Goal: Check status: Check status

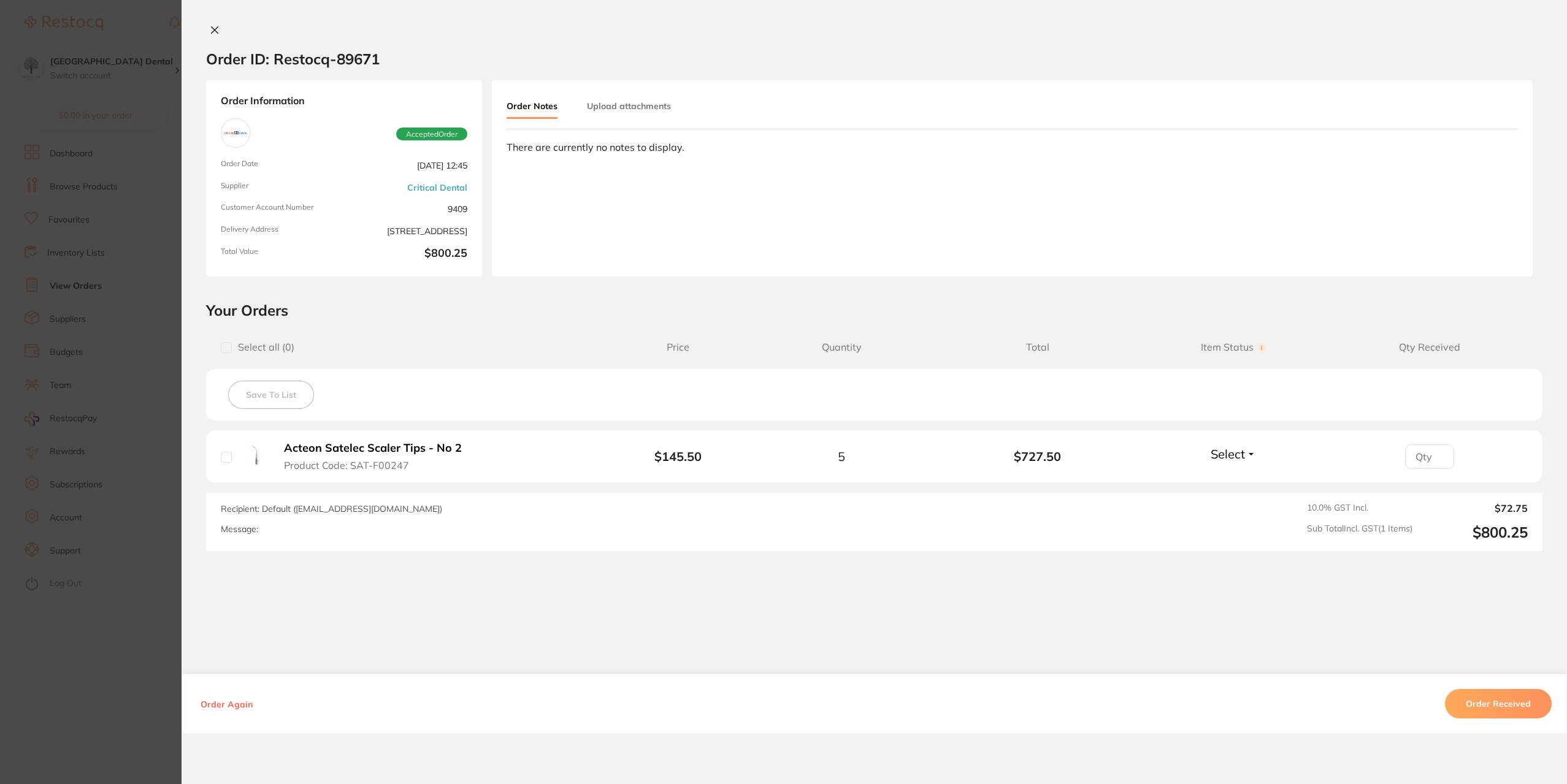
click at [251, 457] on img at bounding box center [256, 455] width 30 height 30
click at [255, 457] on img at bounding box center [256, 455] width 30 height 30
click at [312, 448] on b "Acteon Satelec Scaler Tips - No 2" at bounding box center [373, 448] width 178 height 13
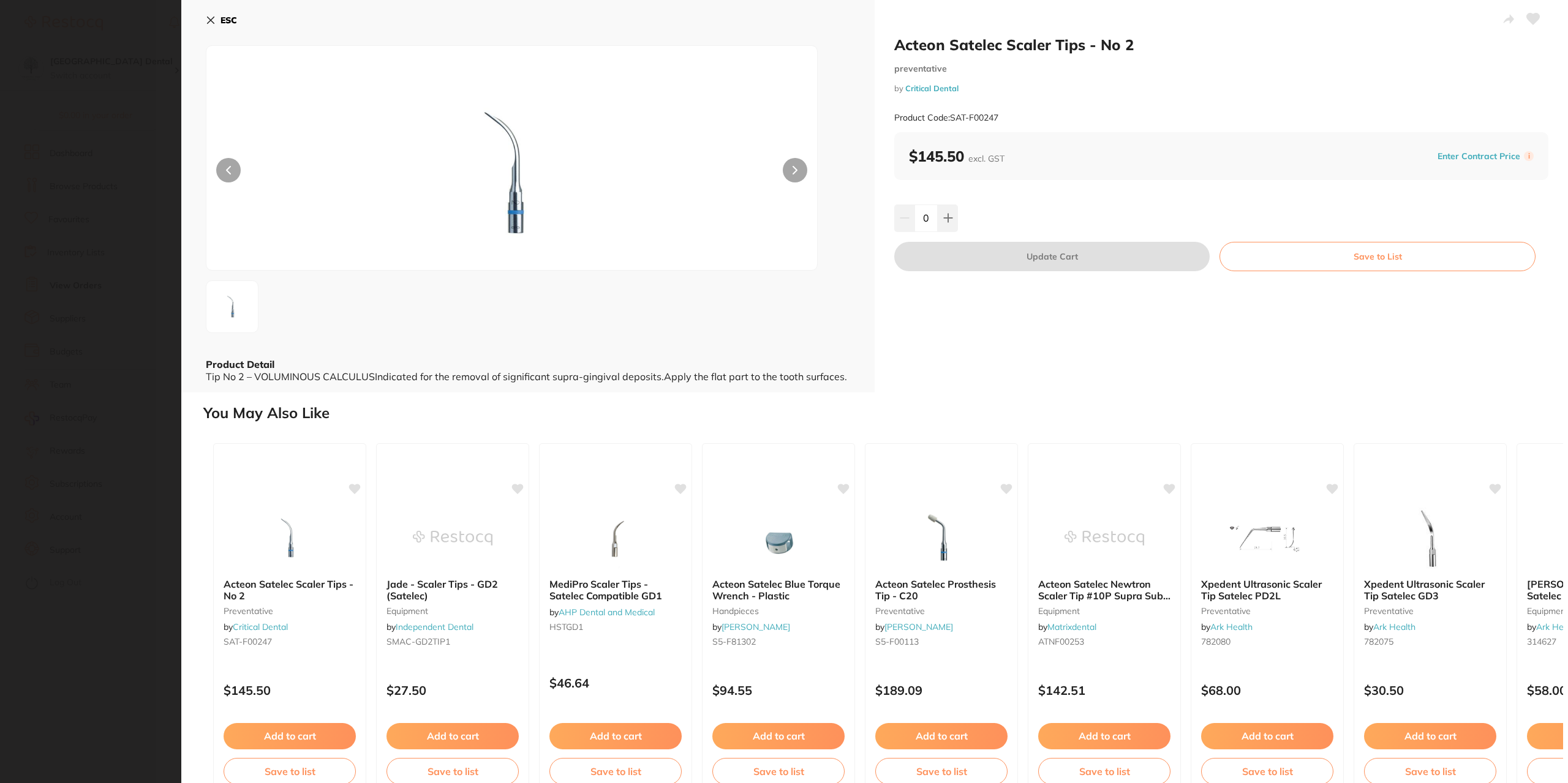
click at [791, 170] on button at bounding box center [795, 170] width 24 height 24
click at [797, 175] on button at bounding box center [795, 170] width 24 height 24
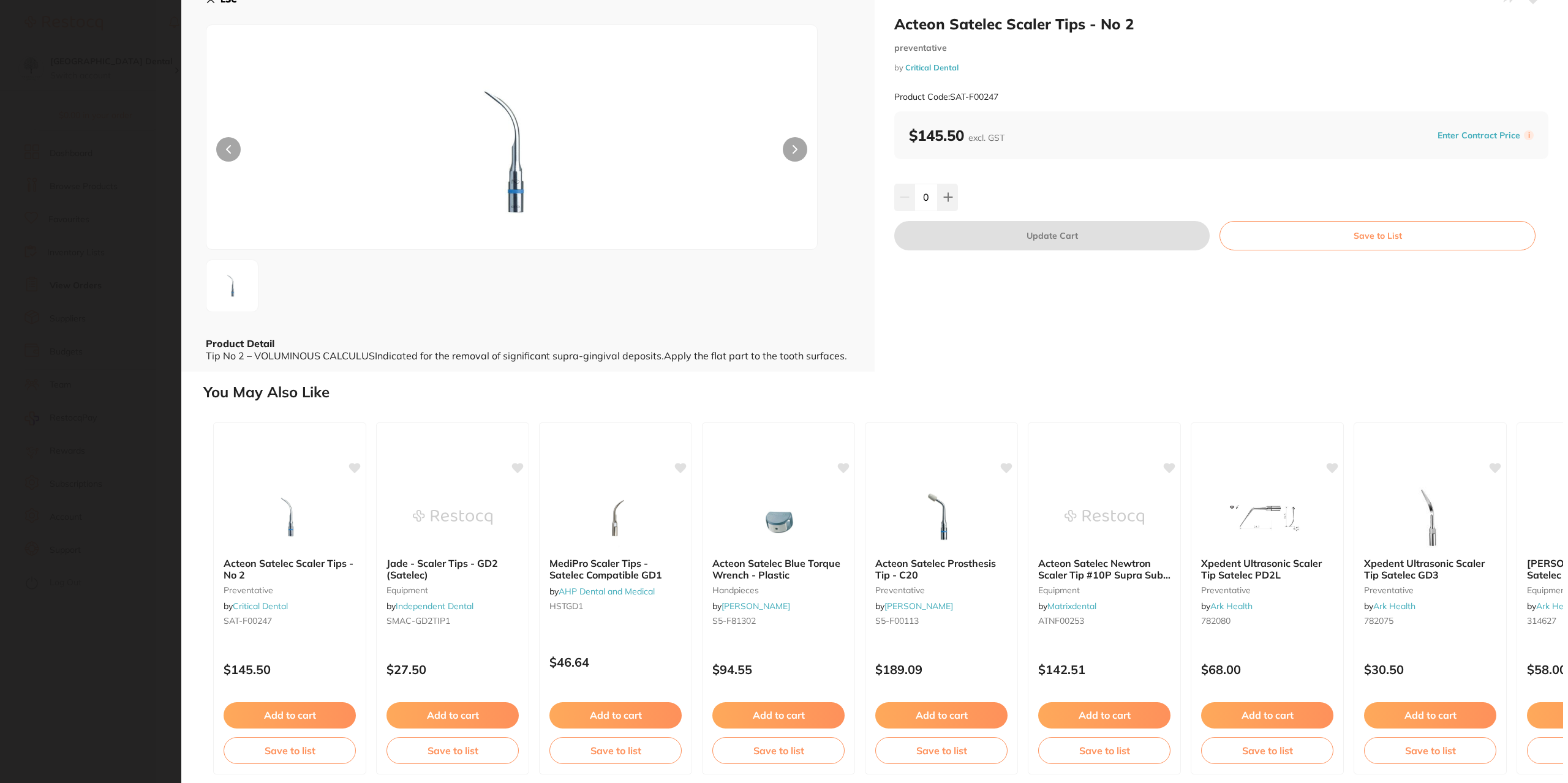
scroll to position [27, 0]
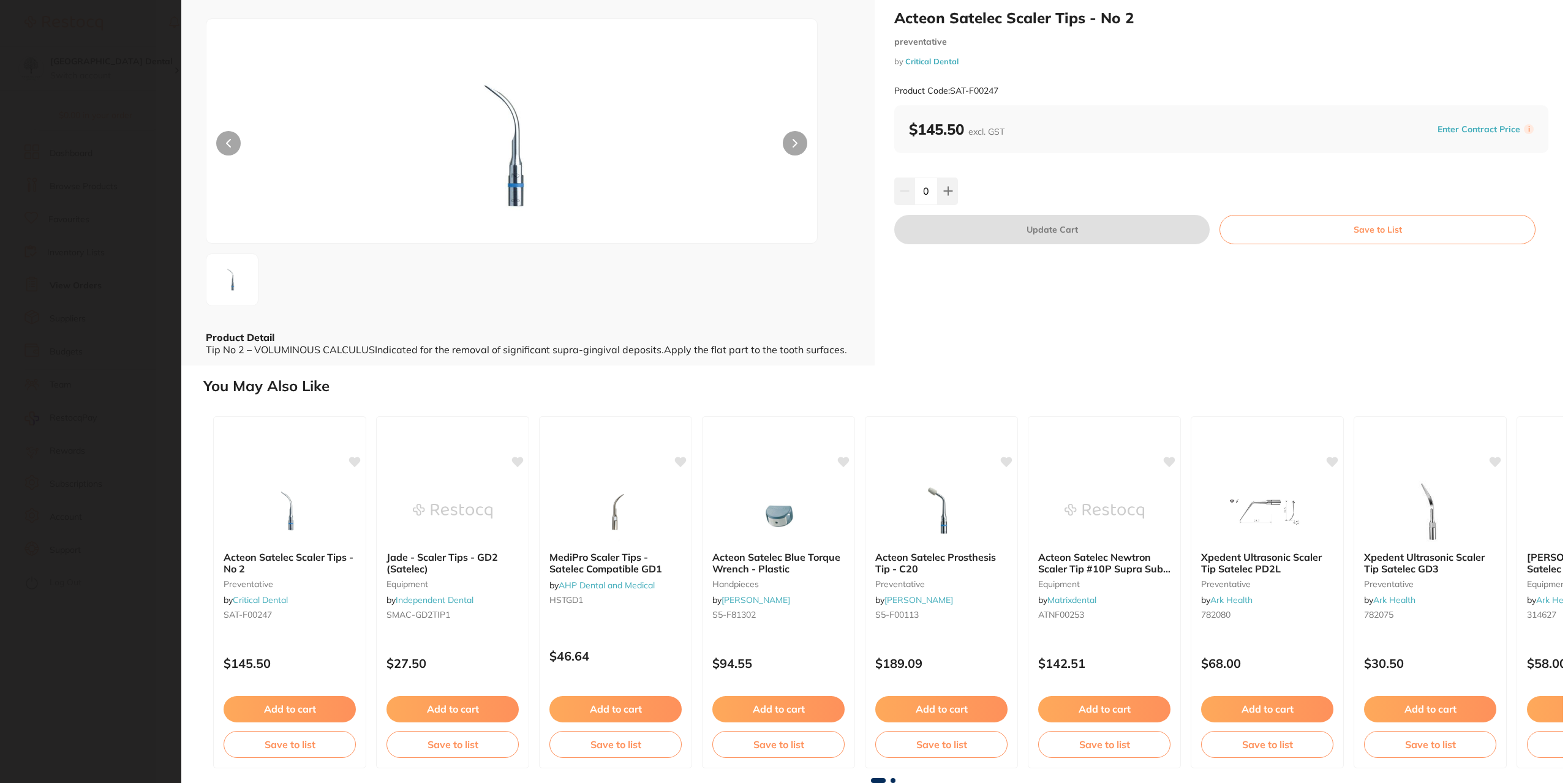
click at [131, 398] on section "Acteon Satelec Scaler Tips - No 2 preventative by Critical Dental Product Code:…" at bounding box center [784, 392] width 1568 height 783
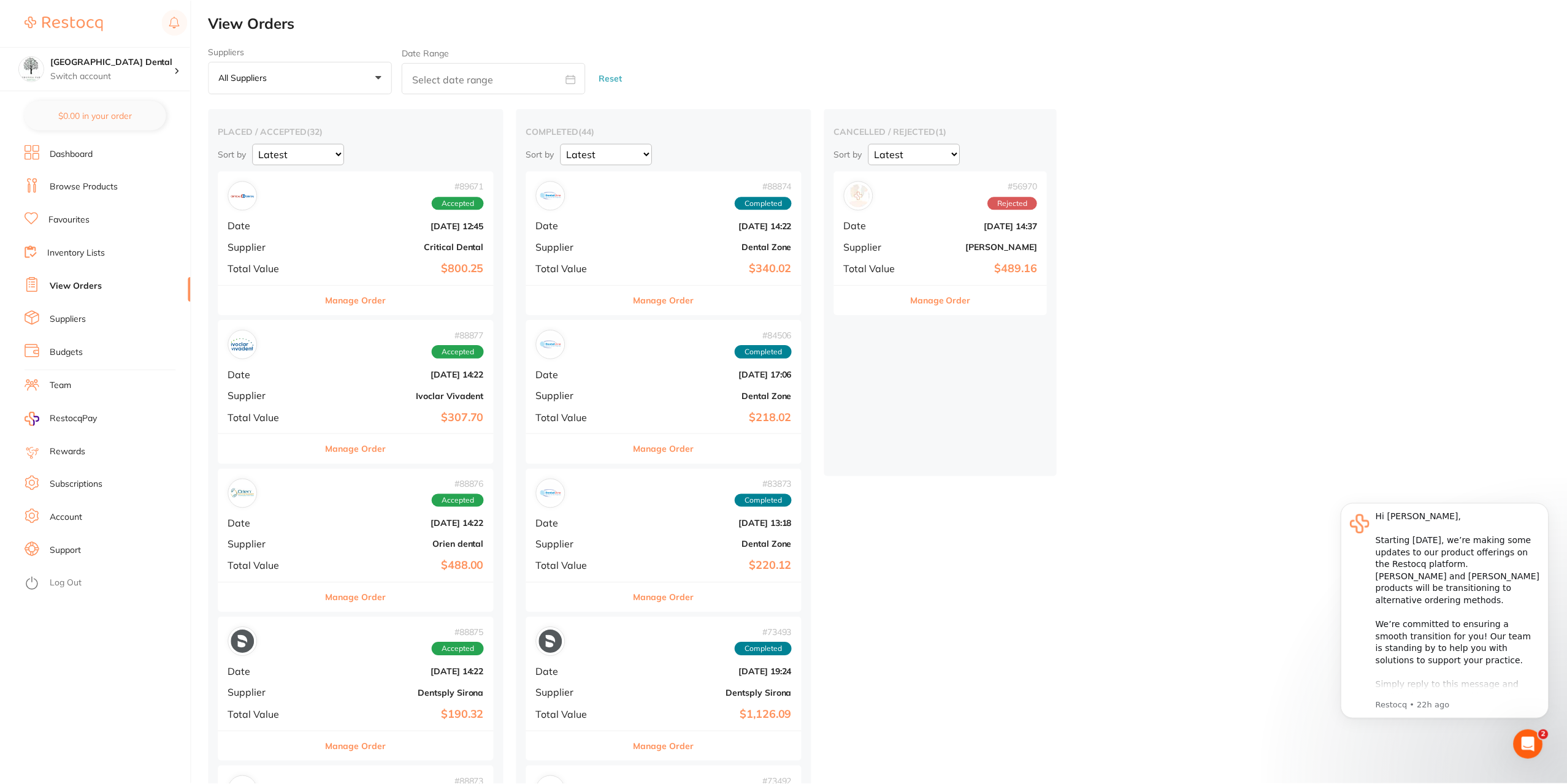
scroll to position [2, 0]
click at [426, 266] on b "$800.25" at bounding box center [403, 267] width 164 height 13
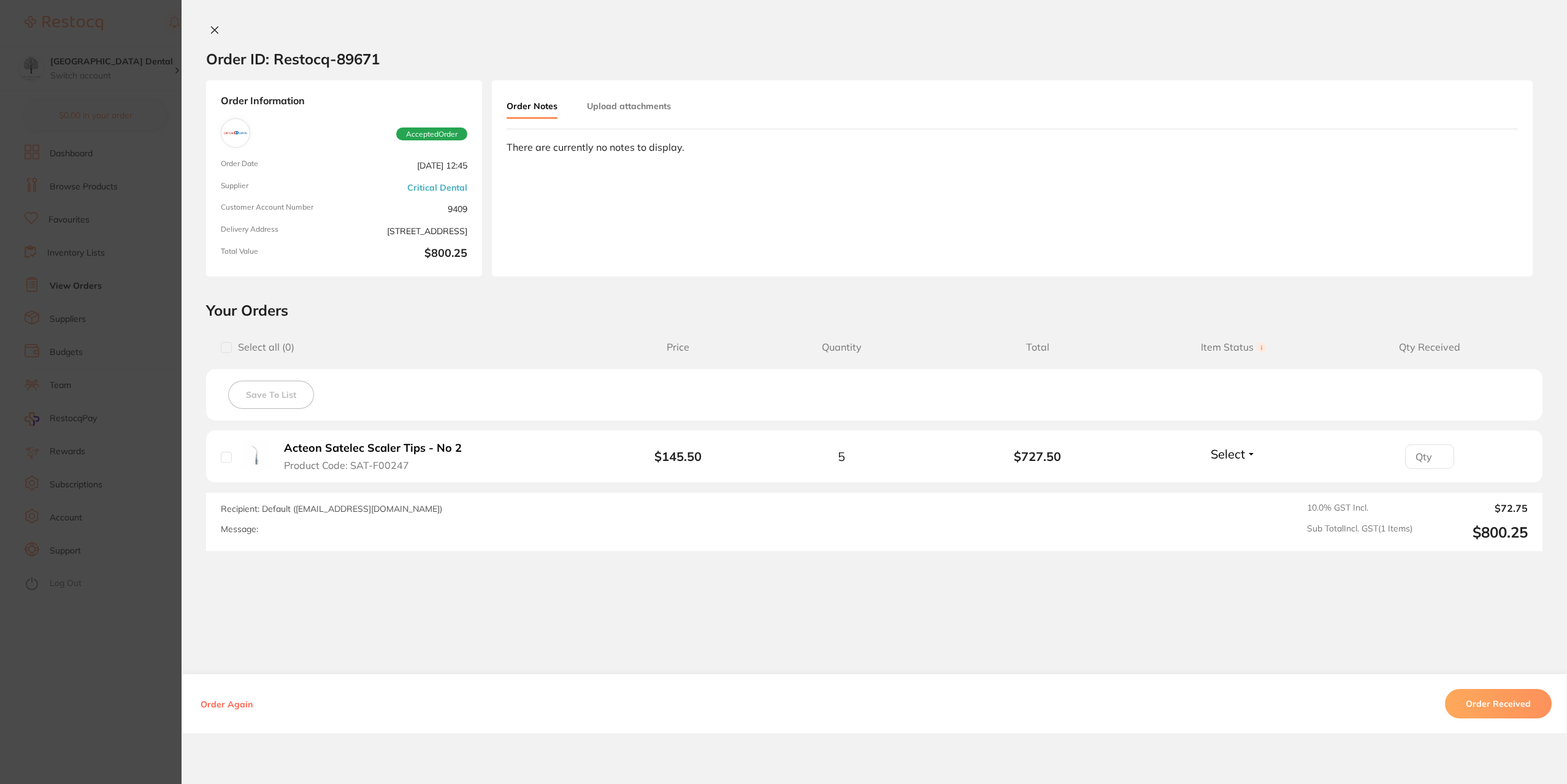
click at [127, 194] on section "Order ID: Restocq- 89671 Order Information Accepted Order Order Date [DATE] 12:…" at bounding box center [784, 392] width 1567 height 784
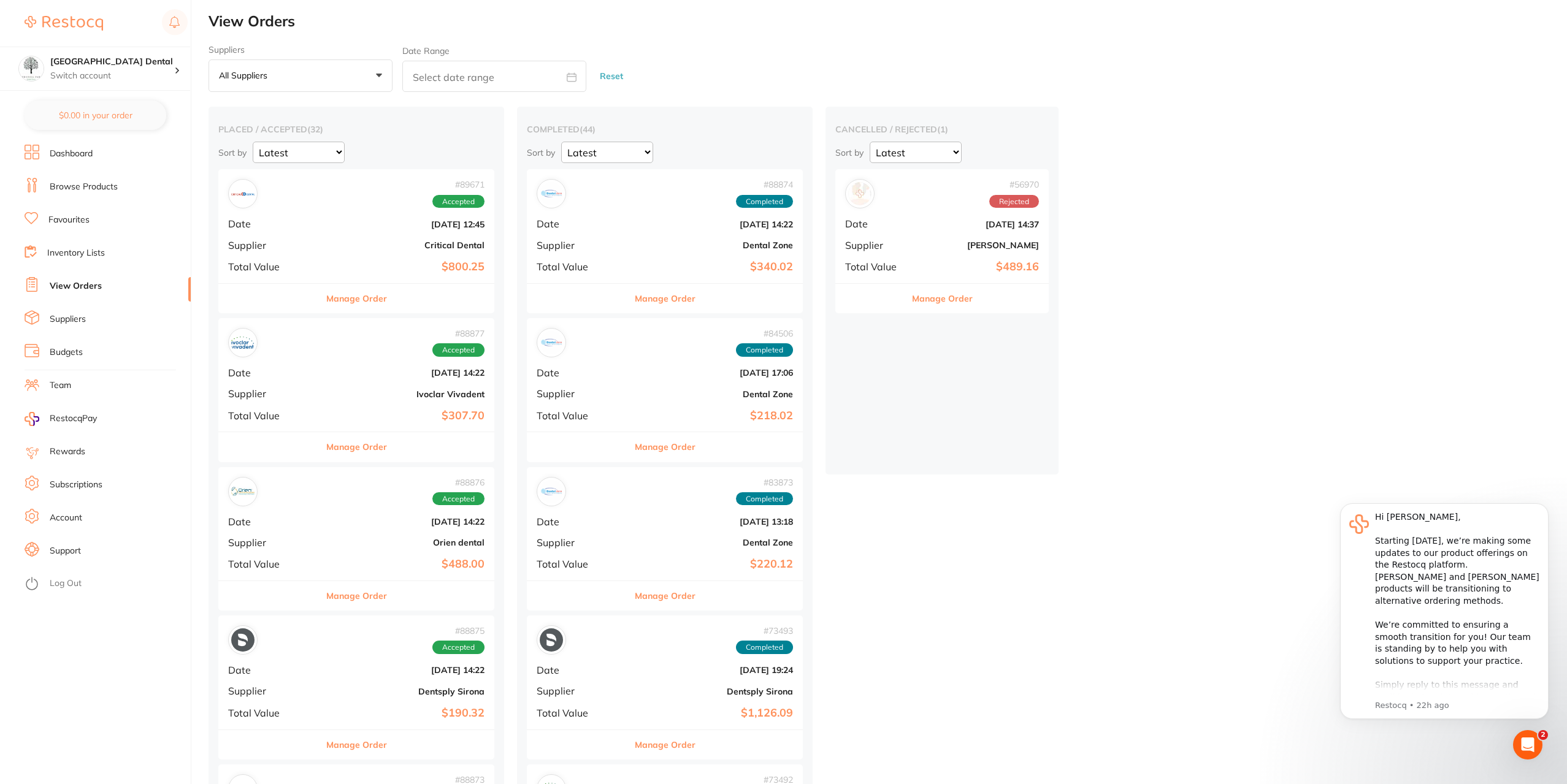
click at [340, 242] on b "Critical Dental" at bounding box center [403, 245] width 164 height 10
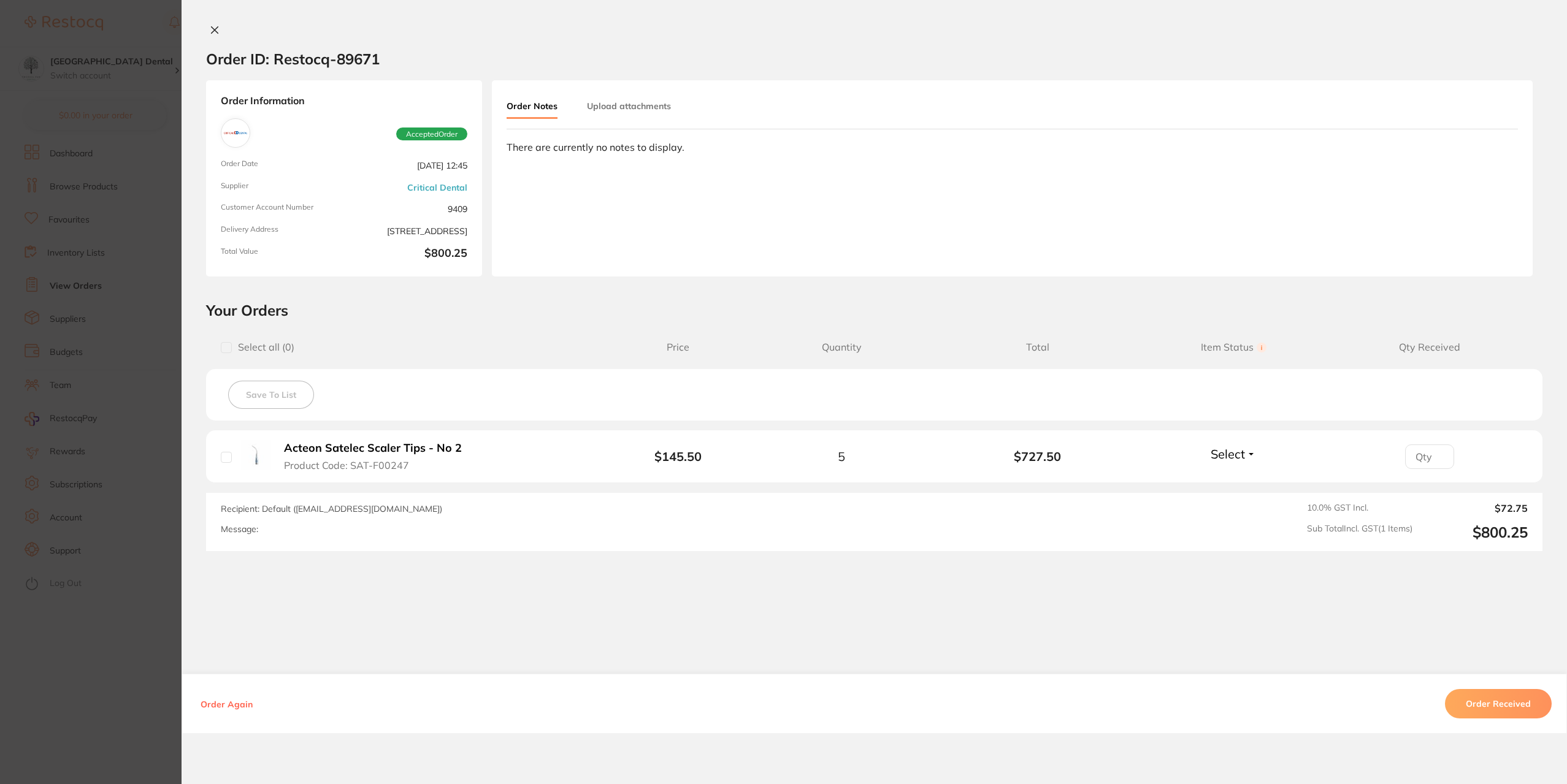
click at [352, 445] on b "Acteon Satelec Scaler Tips - No 2" at bounding box center [373, 448] width 178 height 13
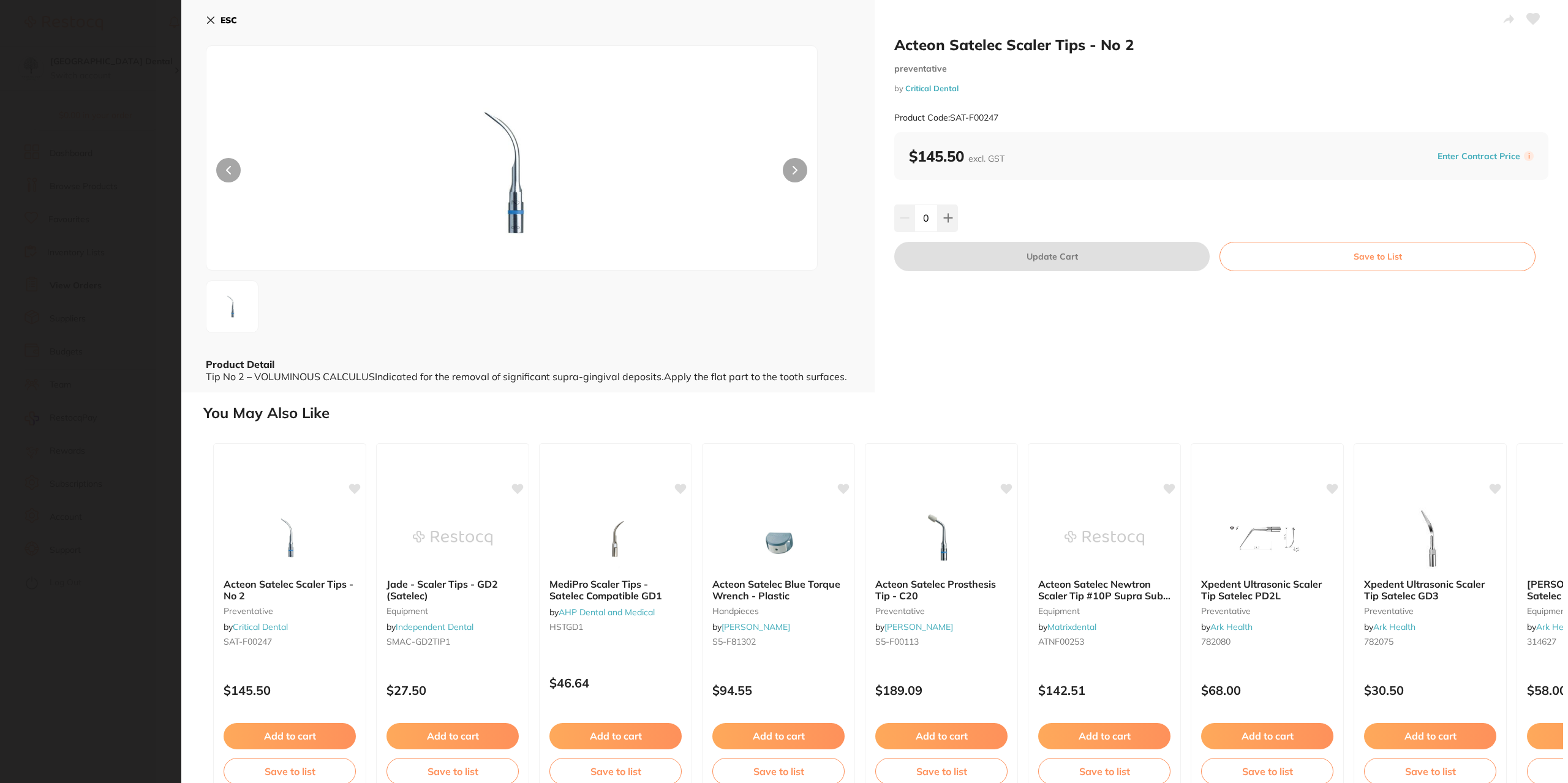
click at [111, 163] on section "Acteon Satelec Scaler Tips - No 2 preventative by Critical Dental Product Code:…" at bounding box center [784, 392] width 1568 height 783
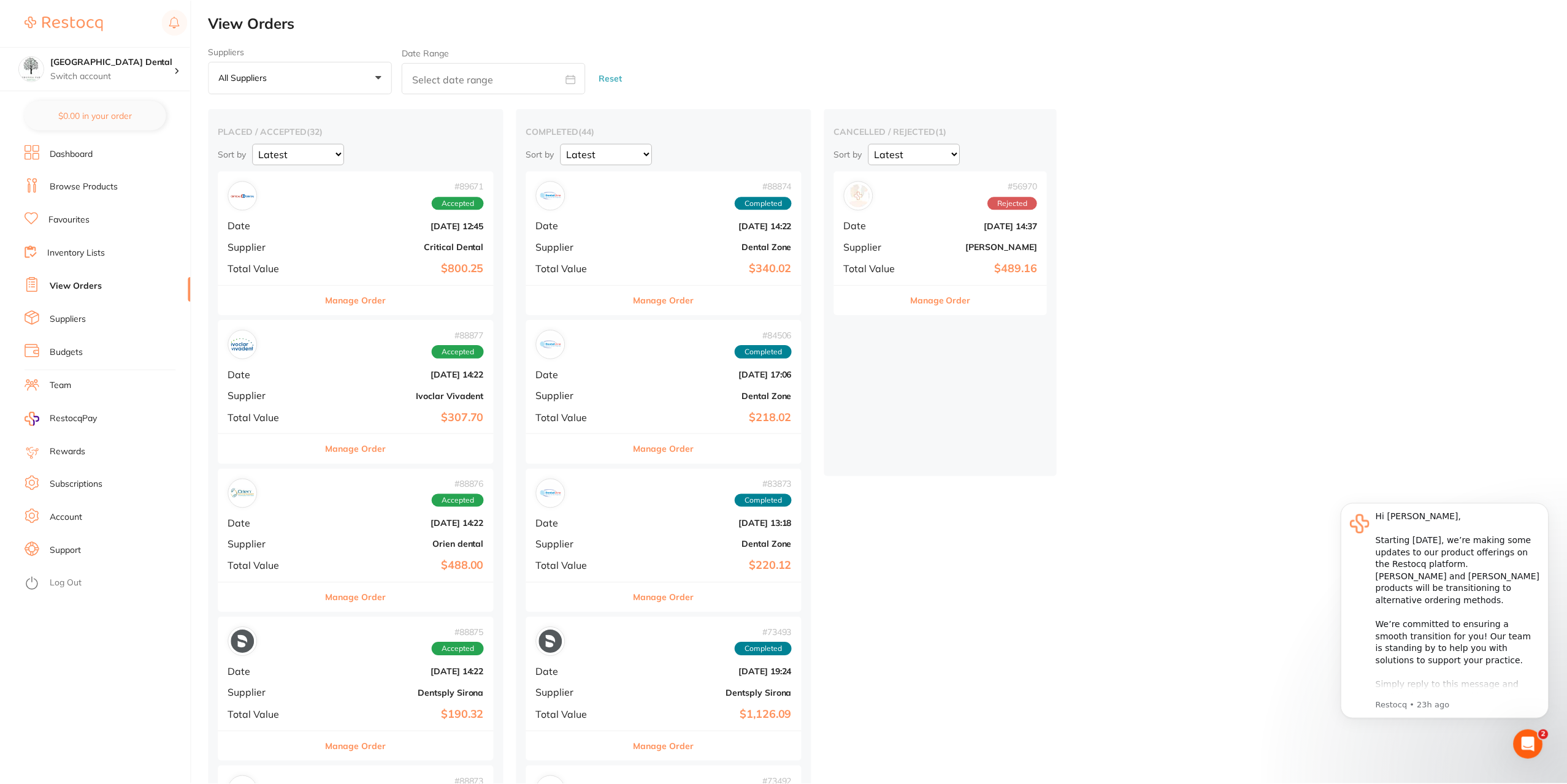
scroll to position [2, 0]
